Goal: Transaction & Acquisition: Purchase product/service

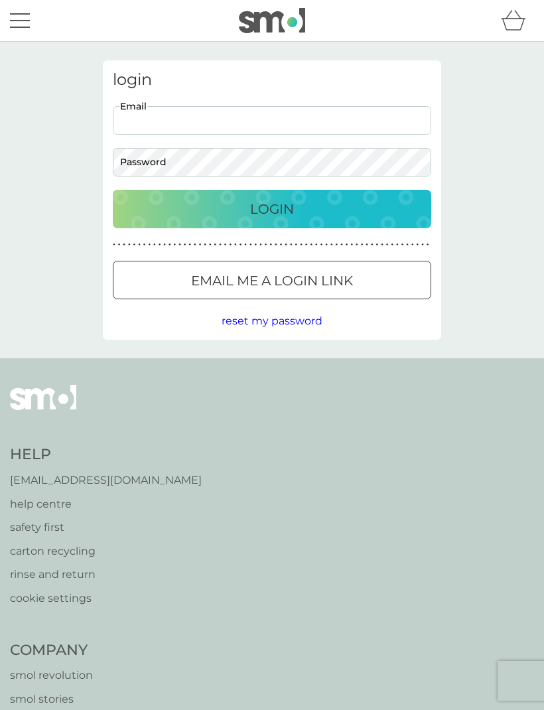
type input "[PERSON_NAME][EMAIL_ADDRESS][DOMAIN_NAME]"
click at [272, 208] on button "Login" at bounding box center [272, 209] width 319 height 38
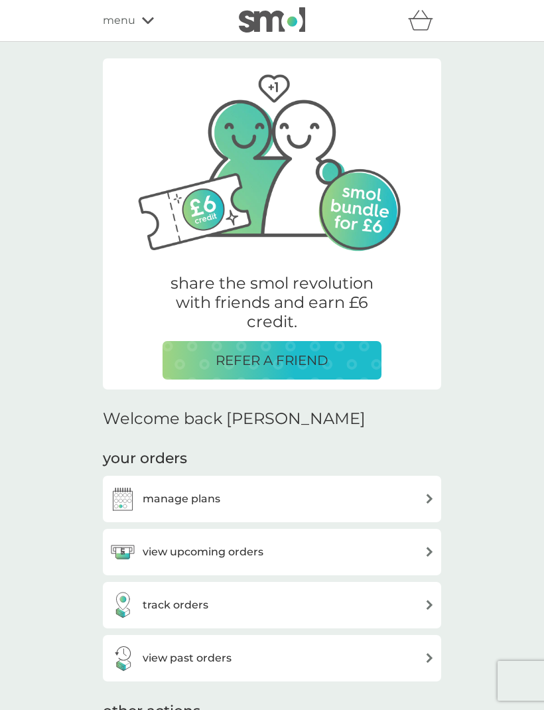
click at [142, 24] on icon at bounding box center [148, 21] width 12 height 8
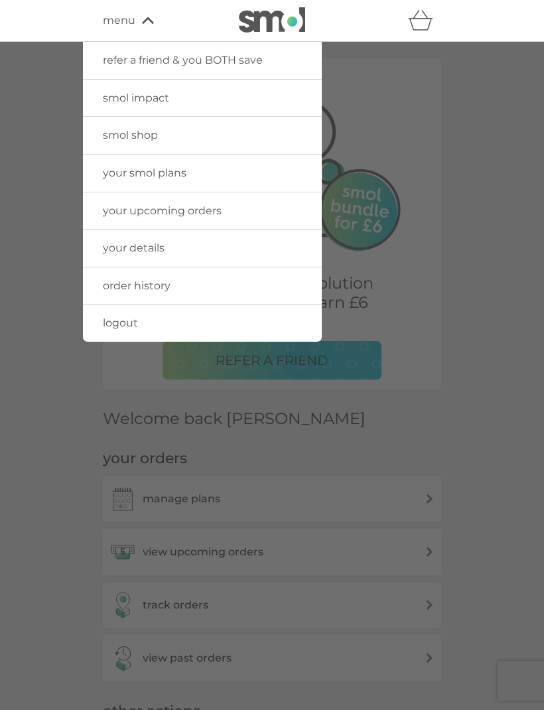
click at [161, 137] on link "smol shop" at bounding box center [202, 135] width 239 height 37
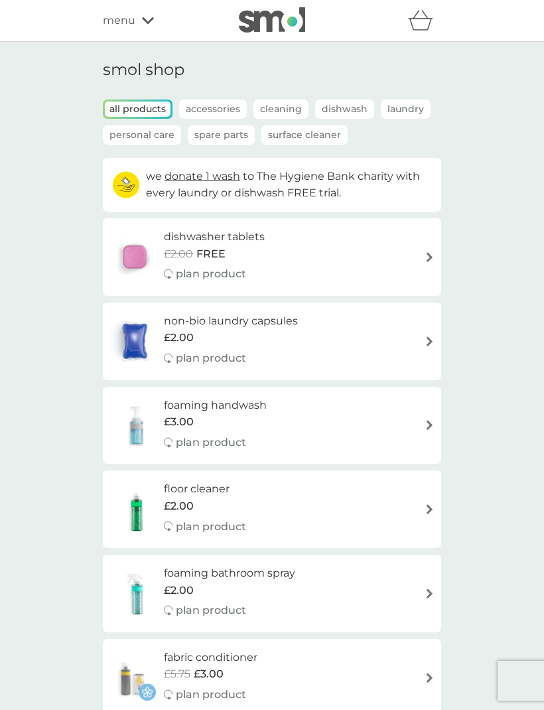
click at [237, 413] on div "£3.00" at bounding box center [215, 421] width 103 height 17
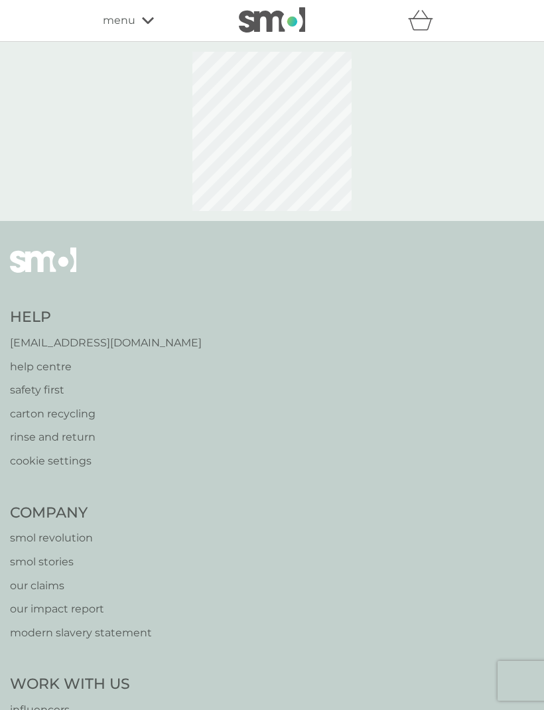
select select "119"
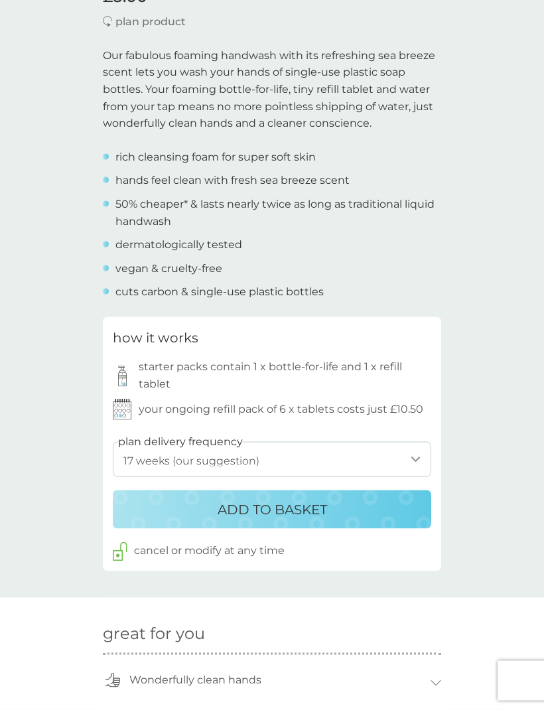
scroll to position [388, 0]
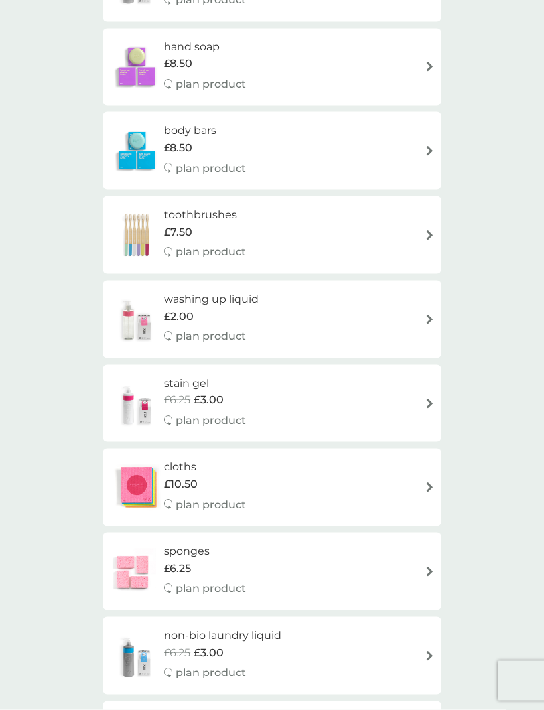
scroll to position [1109, 0]
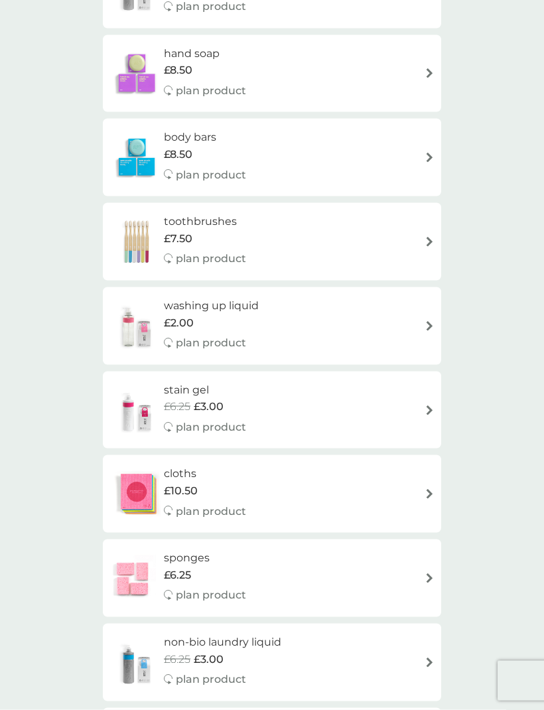
click at [257, 297] on h6 "washing up liquid" at bounding box center [211, 305] width 95 height 17
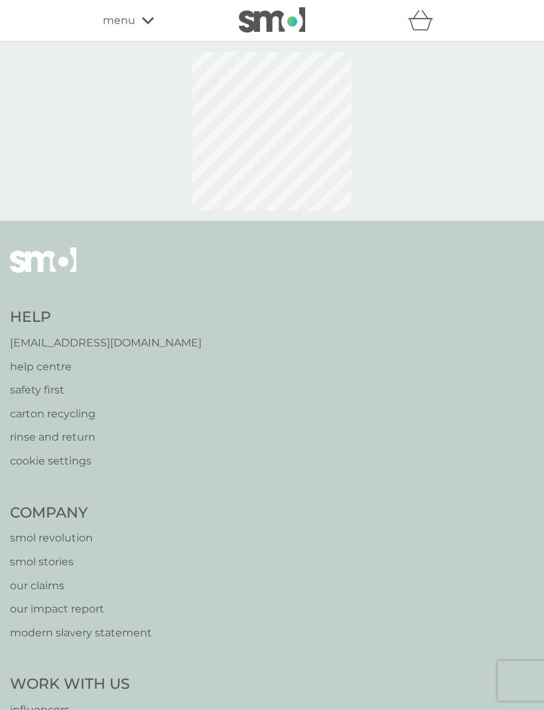
select select "112"
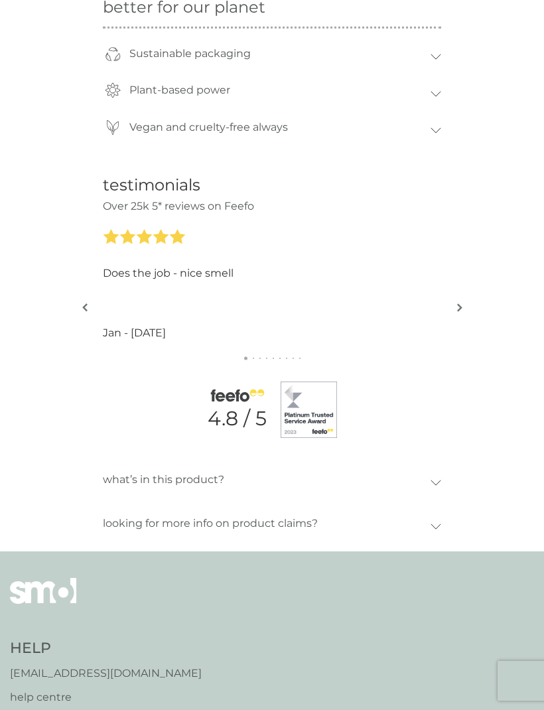
scroll to position [1165, 0]
click at [462, 304] on img "button" at bounding box center [459, 309] width 5 height 10
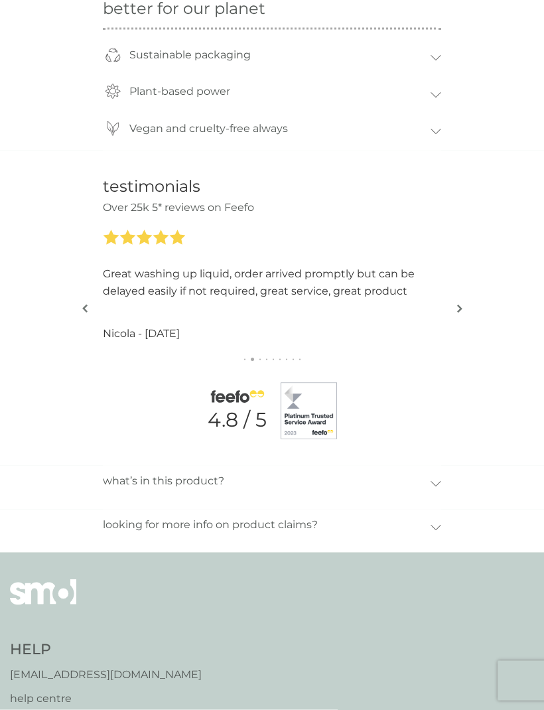
scroll to position [1166, 0]
click at [460, 303] on img "button" at bounding box center [459, 308] width 5 height 10
click at [461, 303] on img "button" at bounding box center [459, 308] width 5 height 10
click at [462, 303] on img "button" at bounding box center [459, 308] width 5 height 10
click at [457, 303] on img "button" at bounding box center [459, 308] width 5 height 10
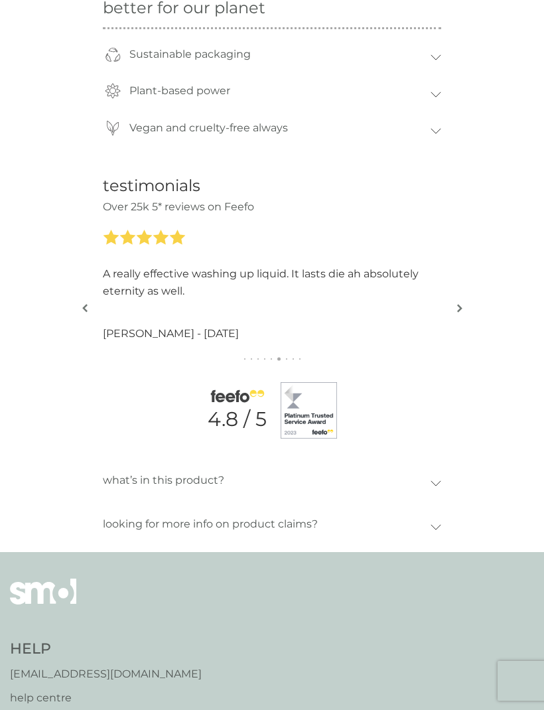
click at [458, 306] on button "button" at bounding box center [460, 308] width 10 height 66
click at [461, 303] on img "button" at bounding box center [459, 308] width 5 height 10
click at [457, 303] on img "button" at bounding box center [459, 308] width 5 height 10
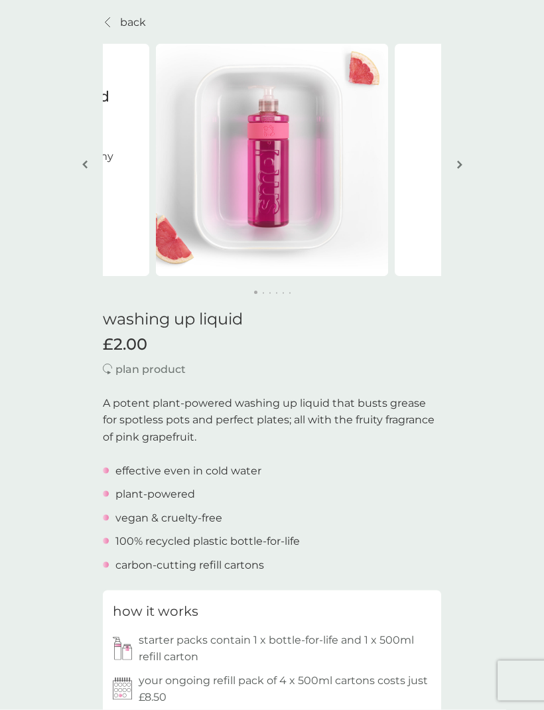
scroll to position [0, 0]
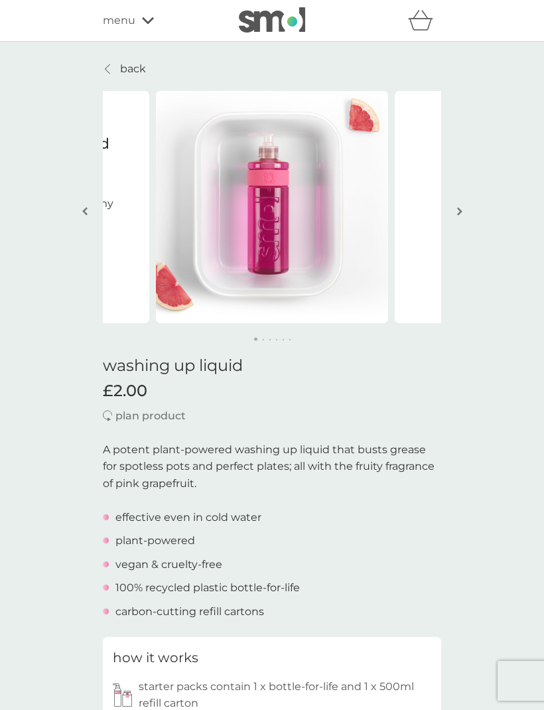
click at [153, 374] on h1 "washing up liquid" at bounding box center [272, 365] width 338 height 19
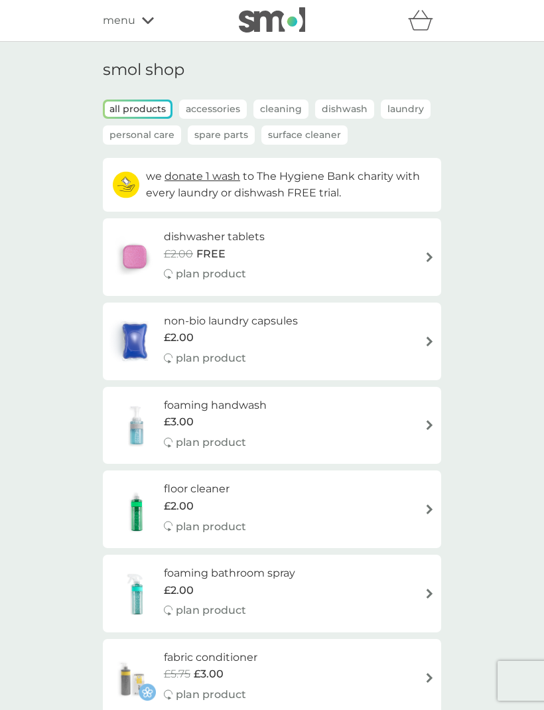
click at [419, 257] on div "dishwasher tablets £2.00 FREE plan product" at bounding box center [271, 257] width 325 height 58
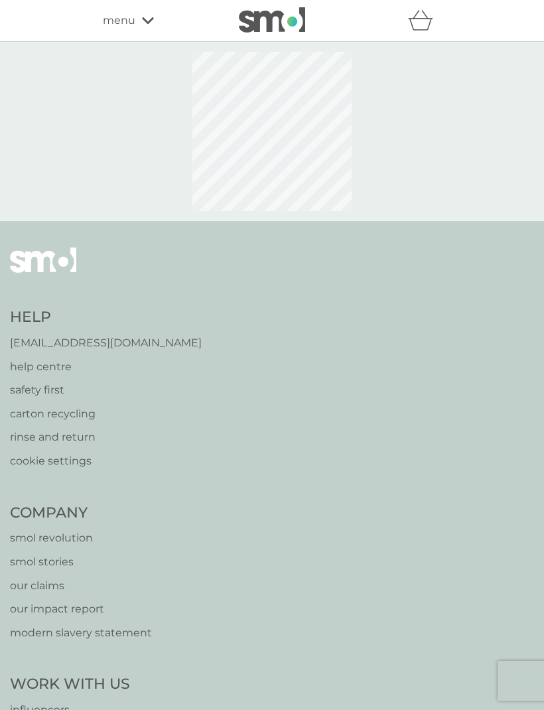
select select "42"
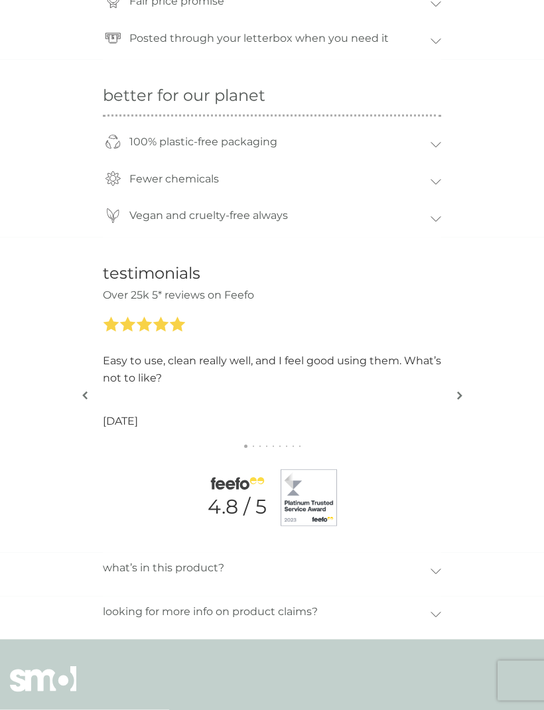
scroll to position [1096, 0]
click at [460, 391] on img "button" at bounding box center [459, 396] width 5 height 10
click at [455, 389] on button "button" at bounding box center [460, 397] width 10 height 66
click at [462, 391] on img "button" at bounding box center [459, 396] width 5 height 10
click at [461, 391] on img "button" at bounding box center [459, 396] width 5 height 10
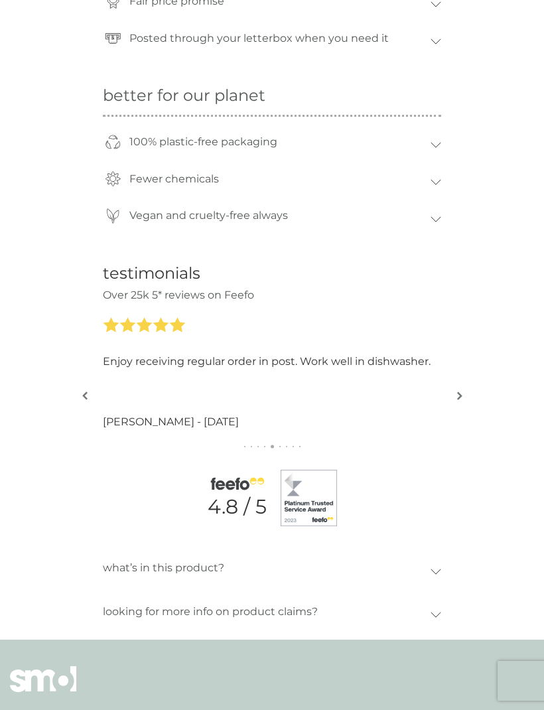
click at [461, 391] on img "button" at bounding box center [459, 396] width 5 height 10
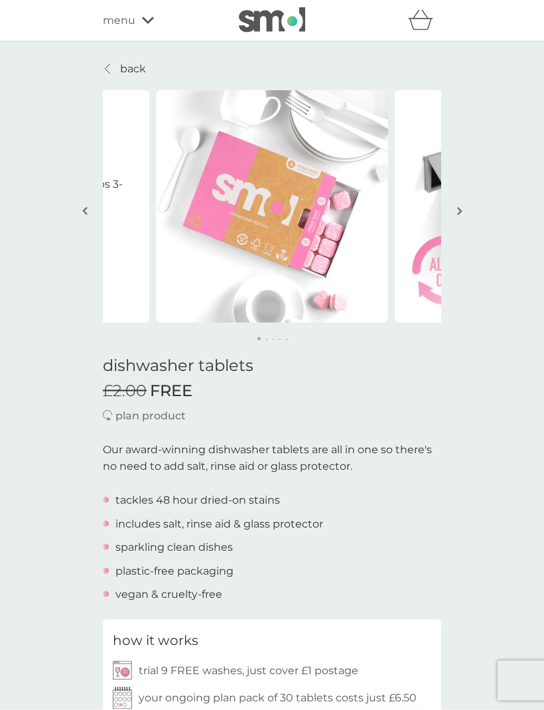
scroll to position [0, 0]
